Goal: Check status: Check status

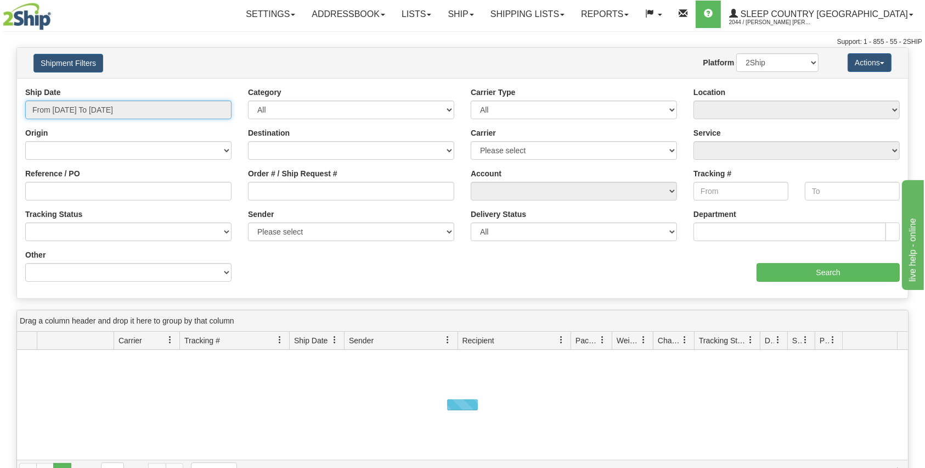
click at [56, 115] on input "From [DATE] To [DATE]" at bounding box center [128, 109] width 206 height 19
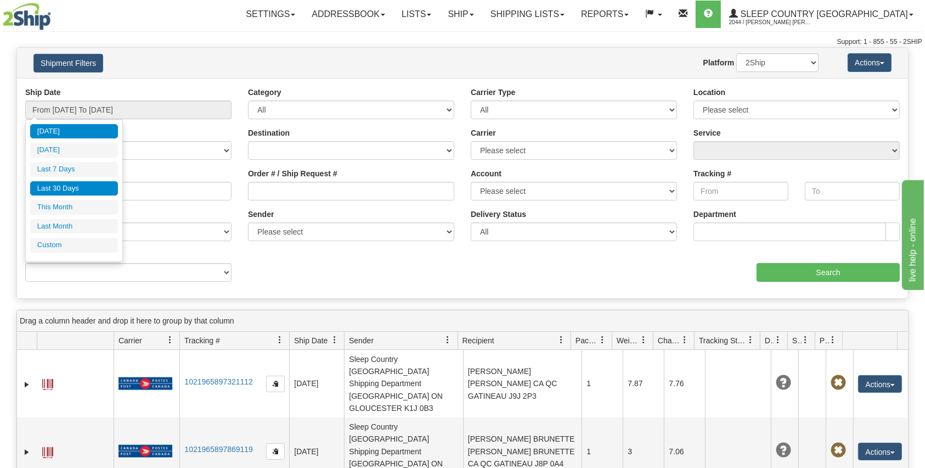
click at [67, 182] on li "Last 30 Days" at bounding box center [74, 188] width 88 height 15
type input "From [DATE] To [DATE]"
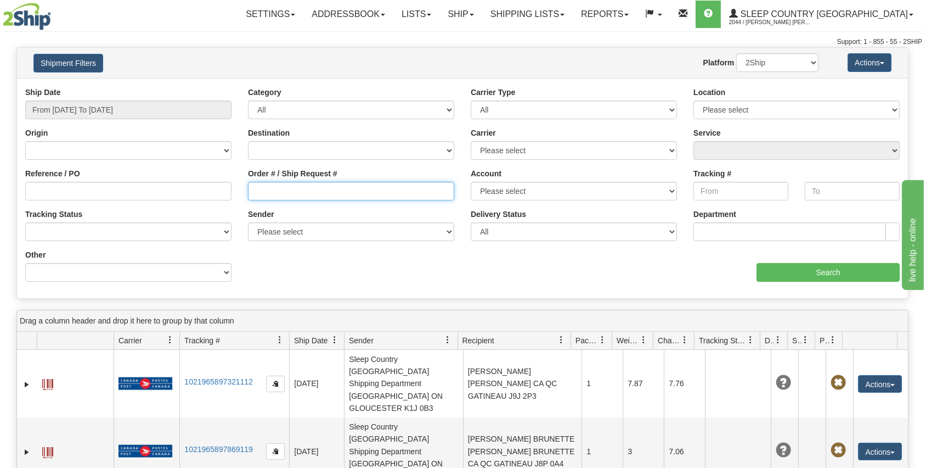
click at [291, 182] on input "Order # / Ship Request #" at bounding box center [351, 191] width 206 height 19
paste input "9002I098963"
type input "9002I098963"
click at [781, 266] on input "Search" at bounding box center [828, 272] width 143 height 19
